Goal: Task Accomplishment & Management: Use online tool/utility

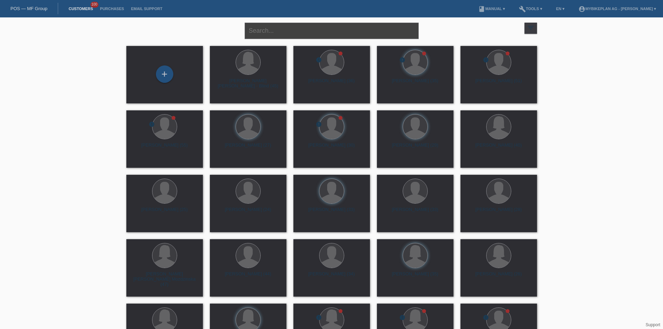
click at [293, 36] on input "text" at bounding box center [332, 31] width 174 height 16
paste input "Amir Hadj Sadok"
type input "Amir Hadj Sadok"
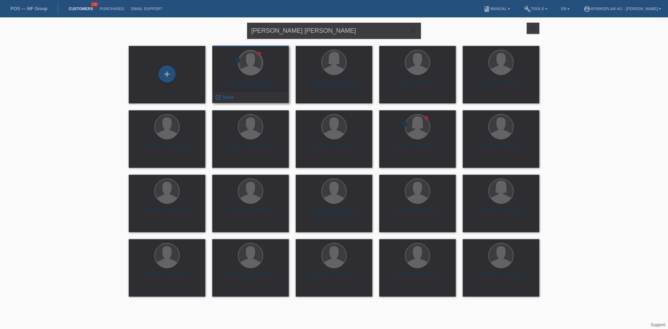
click at [259, 59] on div at bounding box center [250, 62] width 24 height 24
click at [227, 95] on span "Show" at bounding box center [228, 97] width 11 height 5
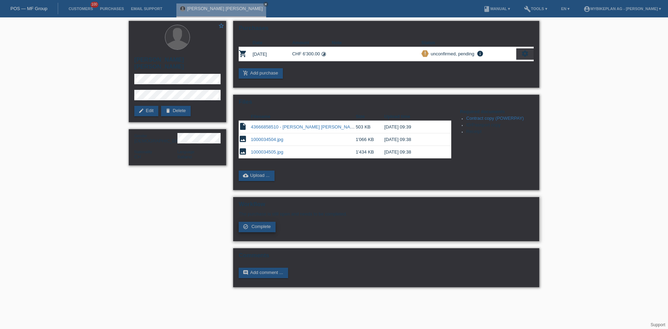
click at [264, 228] on span "Complete" at bounding box center [261, 226] width 19 height 5
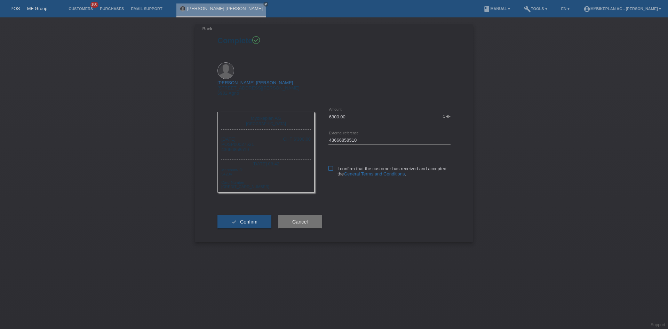
click at [332, 166] on icon at bounding box center [331, 168] width 5 height 5
click at [332, 166] on input "I confirm that the customer has received and accepted the General Terms and Con…" at bounding box center [331, 168] width 5 height 5
checkbox input "true"
click at [238, 215] on button "check Confirm" at bounding box center [245, 221] width 54 height 13
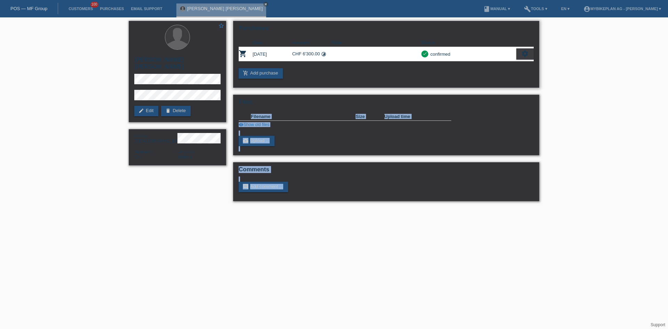
drag, startPoint x: 443, startPoint y: 272, endPoint x: 391, endPoint y: 78, distance: 200.7
click at [391, 78] on html "POS — MF Group Customers 100 Purchases Email Support [PERSON_NAME] [PERSON_NAME…" at bounding box center [334, 104] width 668 height 208
click at [358, 208] on html "POS — MF Group Customers 100 Purchases Email Support [PERSON_NAME] [PERSON_NAME…" at bounding box center [334, 104] width 668 height 208
click at [29, 11] on link "POS — MF Group" at bounding box center [28, 8] width 37 height 5
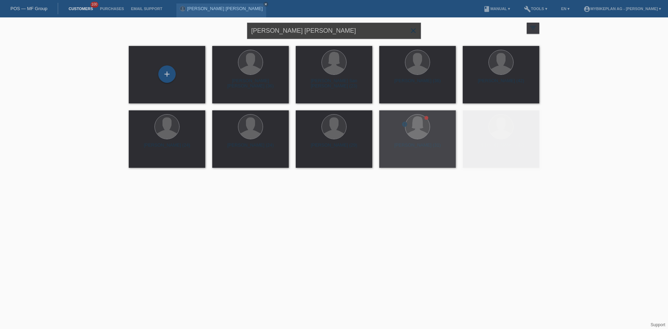
click at [305, 27] on input "[PERSON_NAME] [PERSON_NAME]" at bounding box center [334, 31] width 174 height 16
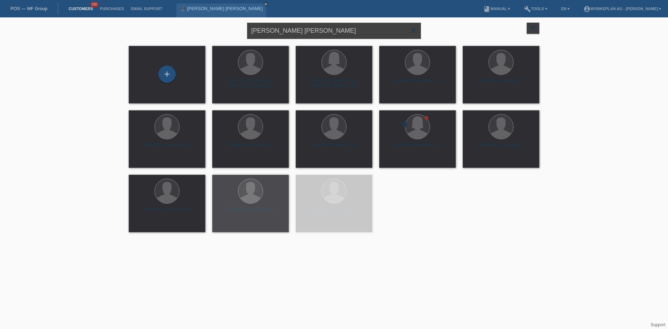
paste input "[PERSON_NAME]"
click at [305, 27] on input "Katharina Wagne" at bounding box center [334, 31] width 174 height 16
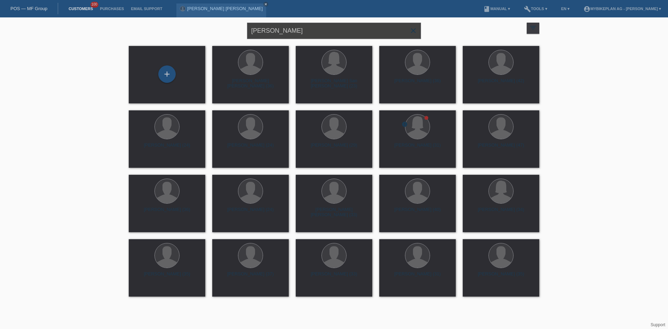
type input "[PERSON_NAME]"
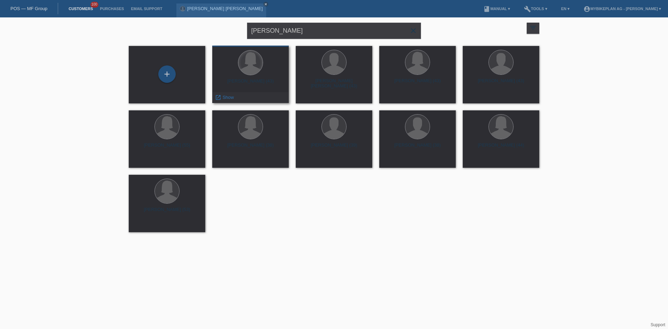
click at [254, 59] on div at bounding box center [250, 62] width 24 height 24
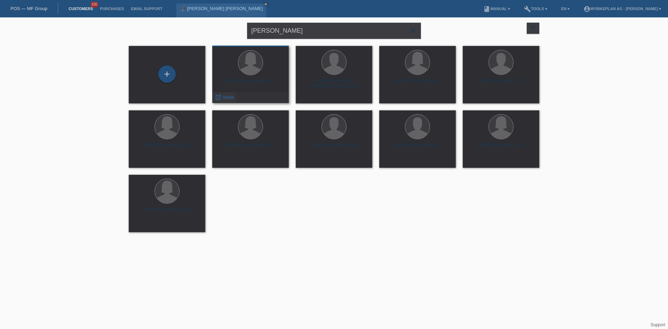
click at [227, 97] on span "Show" at bounding box center [228, 97] width 11 height 5
